Goal: Task Accomplishment & Management: Use online tool/utility

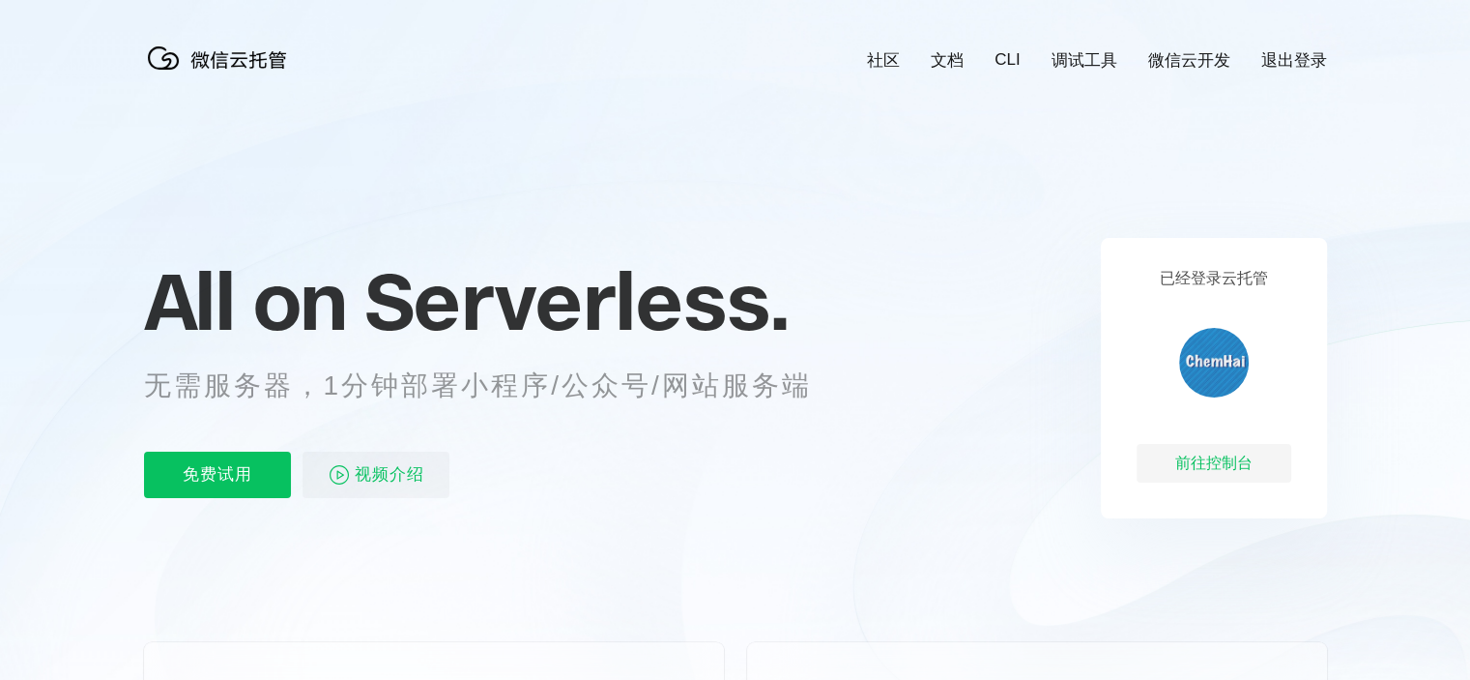
scroll to position [0, 3438]
click at [1189, 496] on div "已经登录云托管 前往控制台" at bounding box center [1214, 378] width 226 height 280
click at [1192, 478] on div "前往控制台" at bounding box center [1214, 463] width 155 height 39
click at [217, 472] on p "免费试用" at bounding box center [217, 474] width 147 height 46
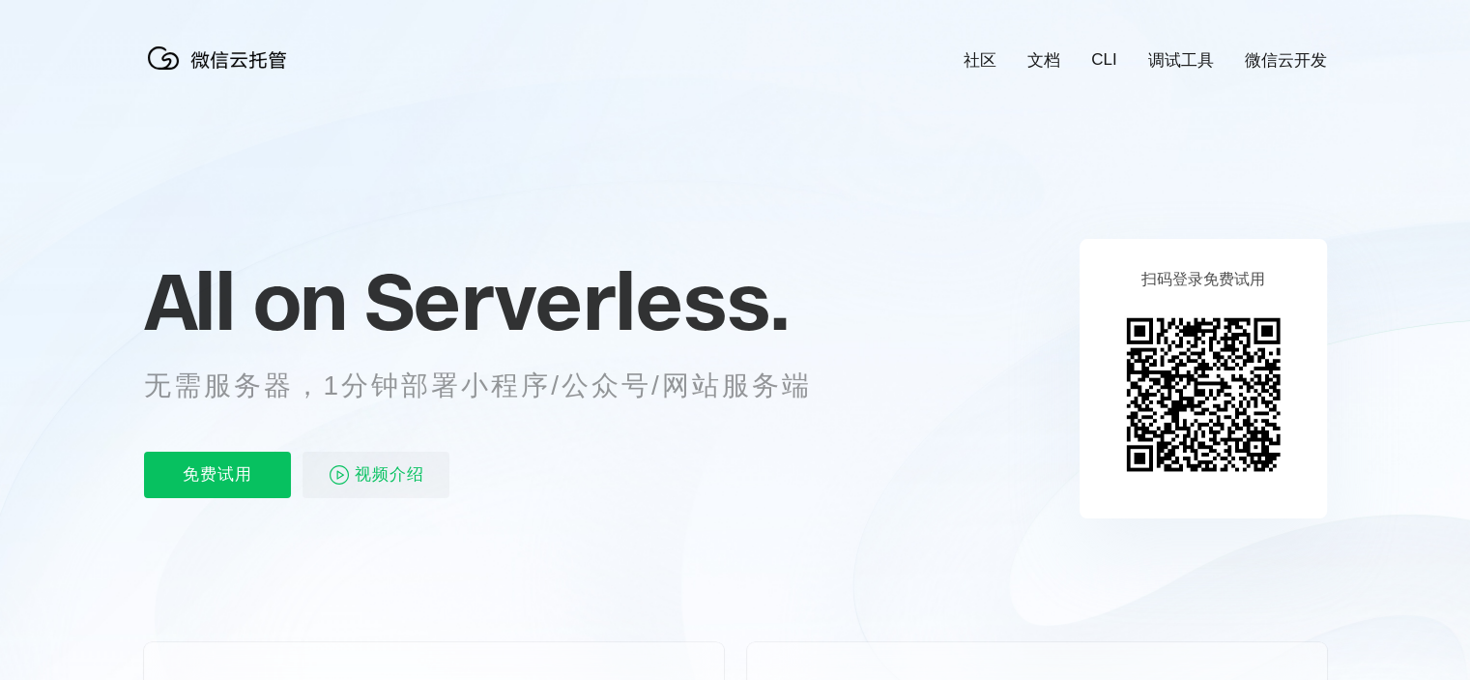
scroll to position [0, 3438]
